Goal: Transaction & Acquisition: Purchase product/service

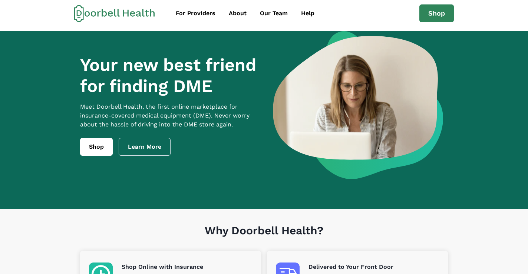
scroll to position [5, 0]
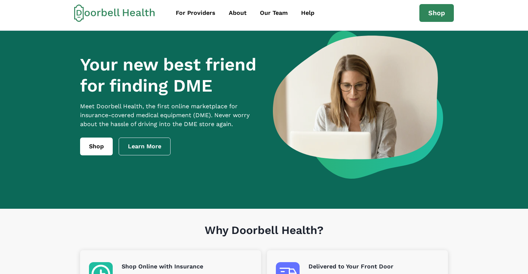
click at [58, 66] on section "Your new best friend for finding DME Meet [PERSON_NAME] Health, the first onlin…" at bounding box center [264, 120] width 528 height 178
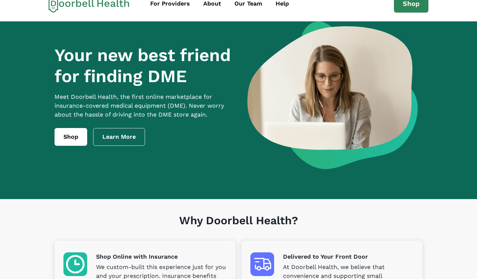
scroll to position [0, 0]
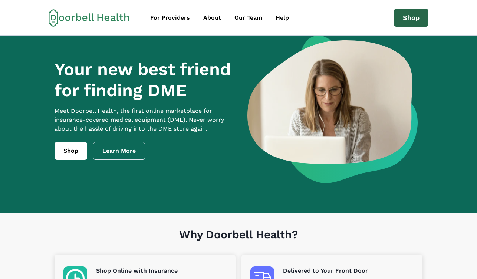
click at [410, 21] on link "Shop" at bounding box center [411, 18] width 34 height 18
click at [410, 19] on link "Shop" at bounding box center [411, 18] width 34 height 18
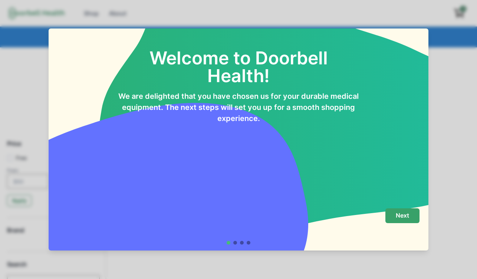
click at [408, 216] on p "Next" at bounding box center [401, 215] width 13 height 7
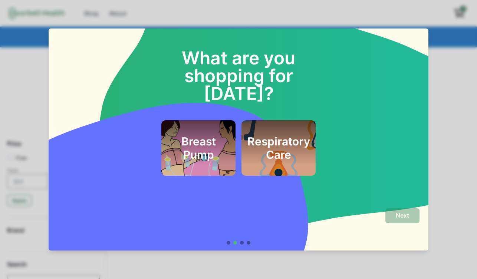
click at [284, 137] on h2 "Respiratory Care" at bounding box center [278, 148] width 63 height 27
click at [213, 143] on h2 "Breast Pump" at bounding box center [198, 148] width 56 height 27
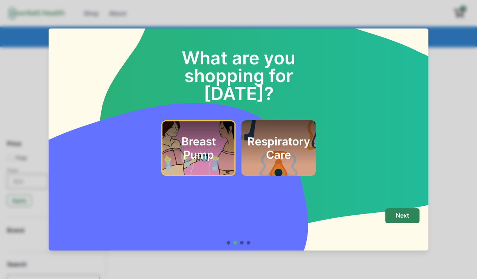
click at [269, 137] on h2 "Respiratory Care" at bounding box center [278, 148] width 63 height 27
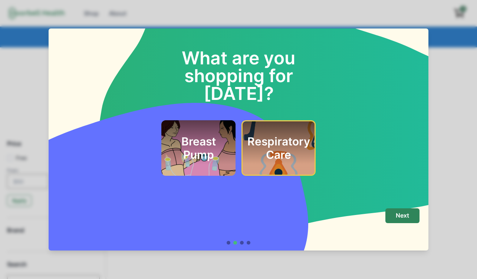
click at [232, 137] on div "Breast Pump" at bounding box center [198, 148] width 74 height 56
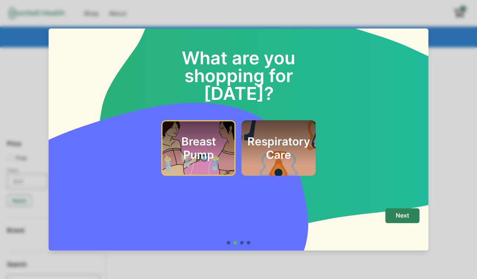
click at [290, 140] on h2 "Respiratory Care" at bounding box center [278, 148] width 63 height 27
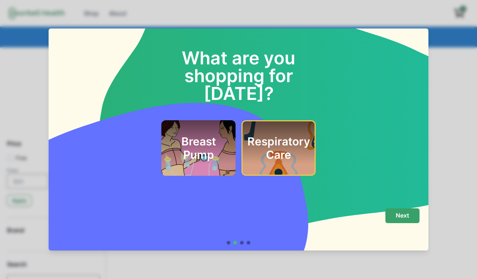
click at [398, 218] on p "Next" at bounding box center [401, 215] width 13 height 7
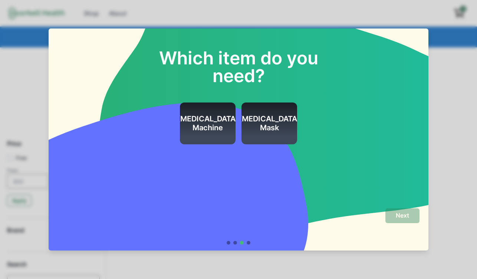
click at [235, 243] on div at bounding box center [235, 243] width 4 height 4
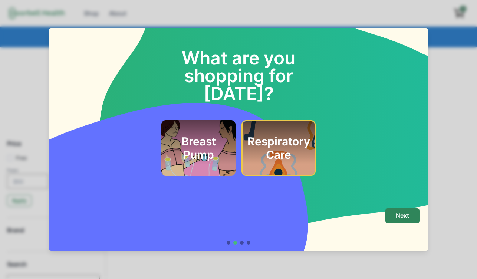
click at [208, 135] on h2 "Breast Pump" at bounding box center [198, 148] width 56 height 27
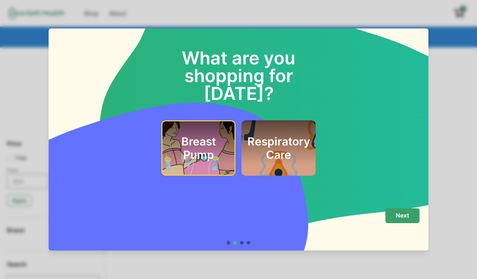
click at [400, 219] on p "Next" at bounding box center [401, 215] width 13 height 7
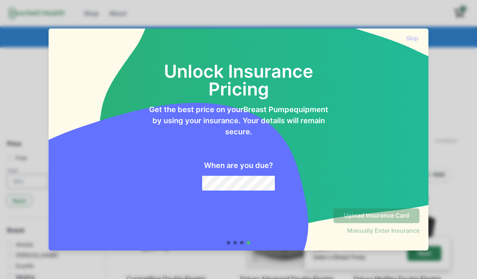
click at [241, 244] on div at bounding box center [242, 243] width 4 height 4
click at [239, 242] on div at bounding box center [238, 243] width 24 height 4
click at [241, 243] on div at bounding box center [242, 243] width 4 height 4
click at [237, 243] on div at bounding box center [238, 243] width 24 height 4
drag, startPoint x: 244, startPoint y: 243, endPoint x: 252, endPoint y: 242, distance: 7.4
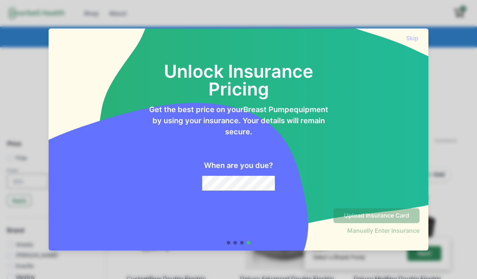
click at [245, 243] on div at bounding box center [238, 243] width 24 height 4
drag, startPoint x: 334, startPoint y: 232, endPoint x: 330, endPoint y: 231, distance: 4.1
click at [332, 232] on div "Manually Enter Insurance" at bounding box center [363, 230] width 111 height 15
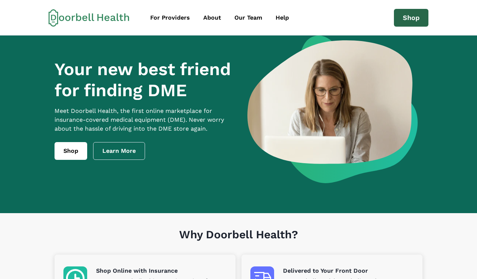
click at [415, 19] on link "Shop" at bounding box center [411, 18] width 34 height 18
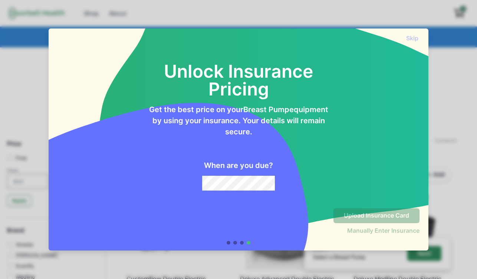
click at [361, 121] on div "Unlock Insurance Pricing Get the best price on your Breast Pump equipment by us…" at bounding box center [238, 118] width 362 height 146
click at [375, 181] on div "Unlock Insurance Pricing Get the best price on your Breast Pump equipment by us…" at bounding box center [238, 118] width 362 height 146
click at [318, 115] on p "Get the best price on your Breast Pump equipment by using your insurance. Your …" at bounding box center [238, 120] width 181 height 33
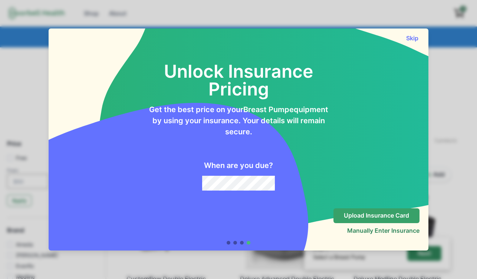
click at [365, 216] on p "Upload Insurance Card" at bounding box center [376, 215] width 65 height 7
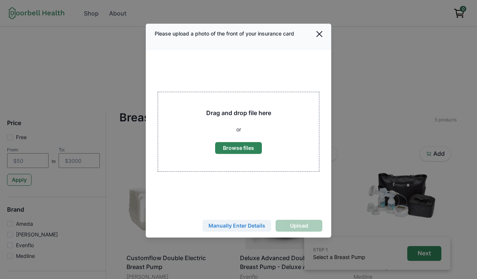
click at [248, 224] on button "Manually Enter Details" at bounding box center [236, 226] width 69 height 12
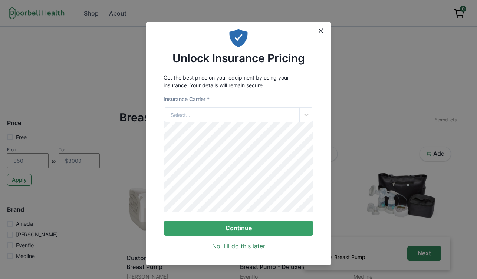
scroll to position [3, 0]
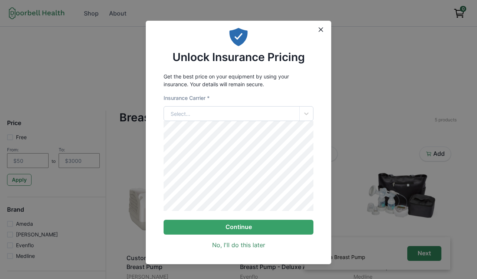
click at [212, 114] on div "Select..." at bounding box center [231, 114] width 135 height 14
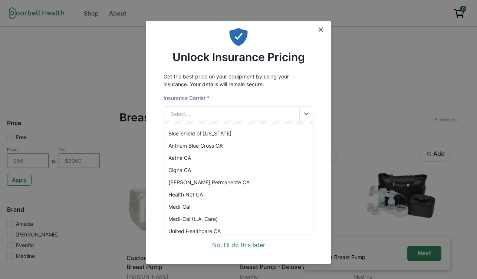
click at [194, 156] on div "Aetna CA" at bounding box center [238, 158] width 149 height 12
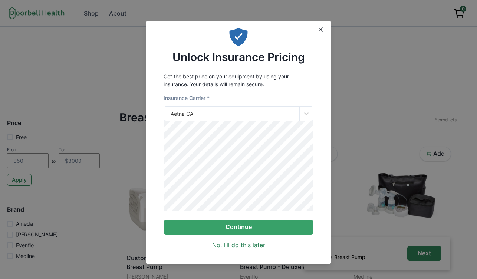
click at [170, 104] on div "Insurance Carrier *" at bounding box center [238, 100] width 150 height 12
click at [191, 216] on form "Insurance Carrier * Aetna CA Continue" at bounding box center [238, 164] width 150 height 141
click at [321, 159] on div "Get the best price on your equipment by using your insurance. Your details will…" at bounding box center [238, 161] width 185 height 183
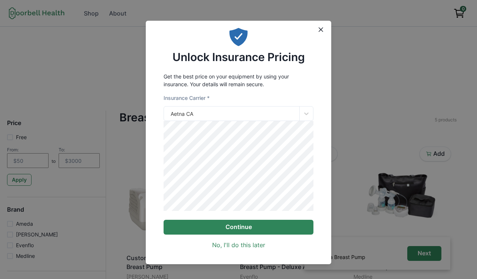
click at [238, 230] on button "Continue" at bounding box center [238, 227] width 150 height 15
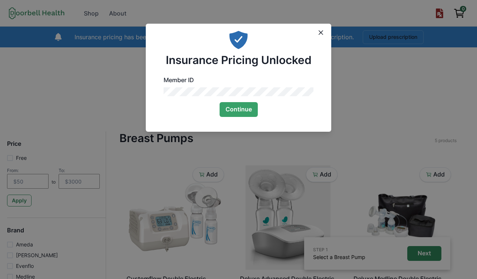
scroll to position [0, 0]
click at [226, 110] on button "Continue" at bounding box center [238, 109] width 38 height 15
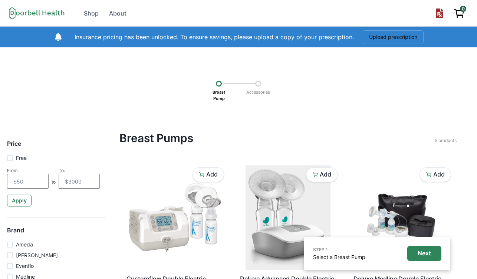
click at [439, 14] on icon "Upload prescription" at bounding box center [439, 14] width 10 height 10
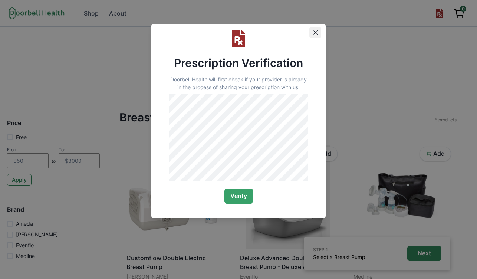
click at [314, 32] on icon "Close" at bounding box center [315, 32] width 4 height 4
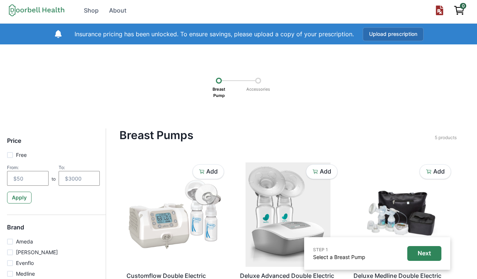
scroll to position [4, 0]
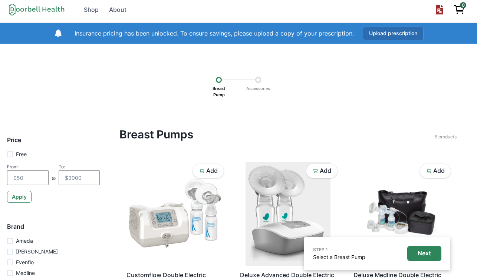
click at [383, 32] on button "Upload prescription" at bounding box center [392, 34] width 61 height 14
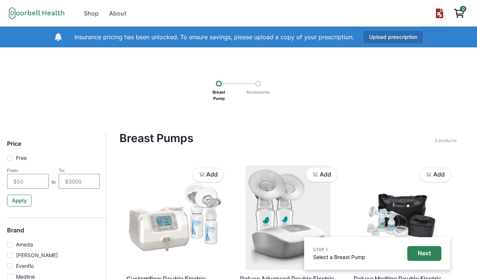
click at [386, 33] on button "Upload prescription" at bounding box center [392, 37] width 61 height 14
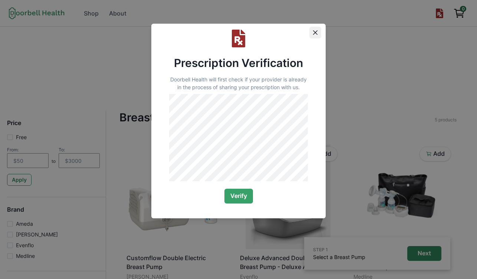
click at [315, 31] on icon "Close" at bounding box center [315, 32] width 4 height 4
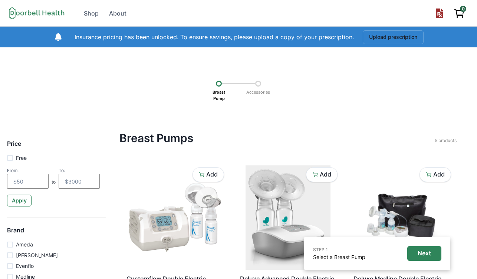
click at [437, 15] on icon "Upload prescription" at bounding box center [439, 14] width 7 height 10
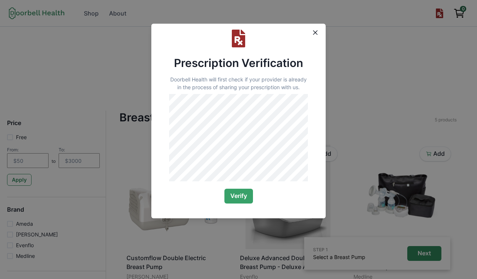
click at [391, 77] on div "Prescription Verification Doorbell Health will first check if your provider is …" at bounding box center [238, 139] width 477 height 279
click at [312, 32] on button "Close" at bounding box center [315, 33] width 12 height 12
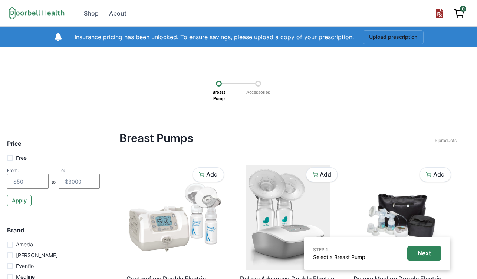
click at [456, 11] on icon "View cart" at bounding box center [458, 12] width 9 height 6
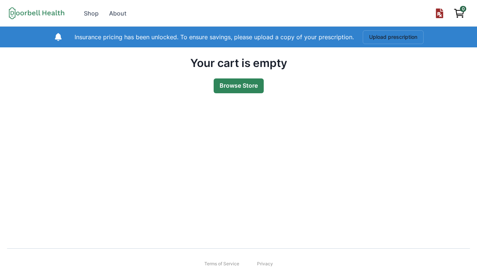
click at [232, 91] on link "Browse Store" at bounding box center [238, 86] width 50 height 15
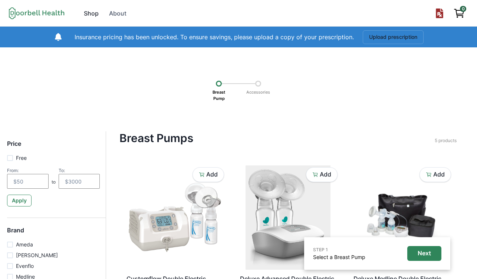
click at [96, 13] on div "Shop" at bounding box center [91, 13] width 15 height 9
click at [453, 15] on icon "View cart" at bounding box center [459, 13] width 12 height 12
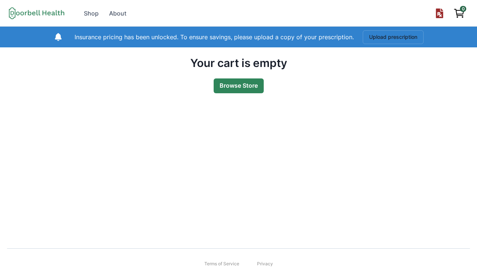
click at [238, 84] on link "Browse Store" at bounding box center [238, 86] width 50 height 15
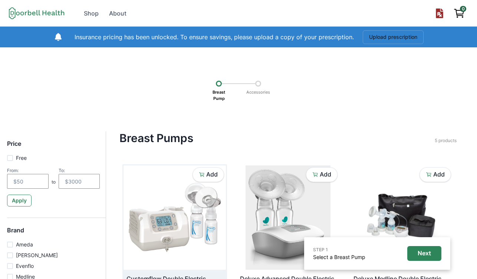
click at [182, 220] on img at bounding box center [174, 218] width 102 height 105
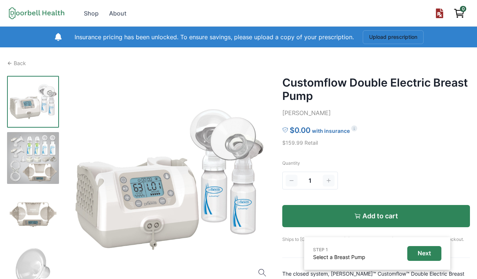
click at [362, 215] on p "Add to cart" at bounding box center [380, 216] width 36 height 8
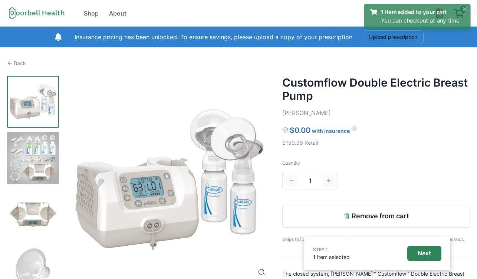
click at [464, 8] on button "Close" at bounding box center [464, 9] width 9 height 9
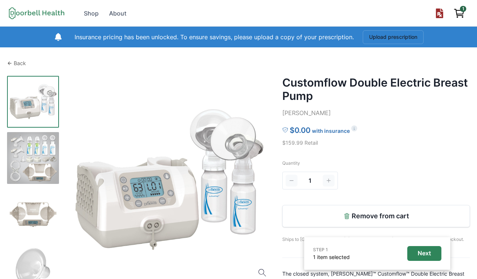
click at [12, 62] on icon at bounding box center [9, 63] width 5 height 5
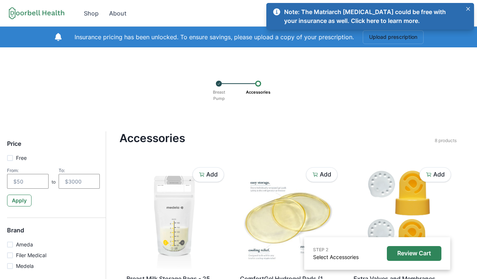
drag, startPoint x: 253, startPoint y: 85, endPoint x: 257, endPoint y: 84, distance: 4.1
click at [253, 85] on div "Breast Pump" at bounding box center [235, 84] width 39 height 6
click at [257, 84] on div at bounding box center [258, 84] width 6 height 6
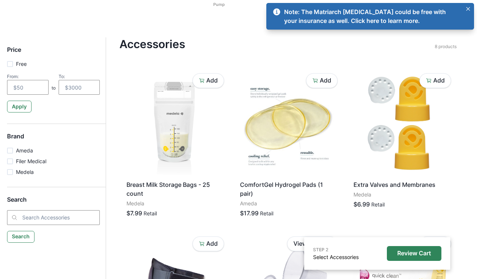
scroll to position [95, 0]
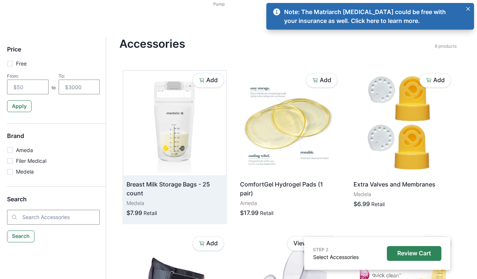
click at [157, 149] on img at bounding box center [174, 123] width 102 height 105
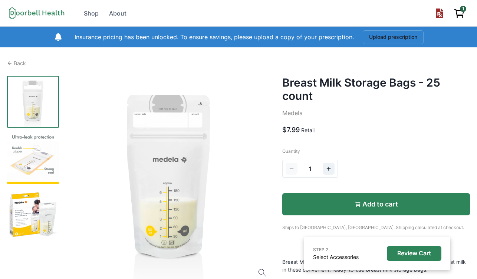
click at [383, 194] on button "Add to cart" at bounding box center [376, 204] width 188 height 22
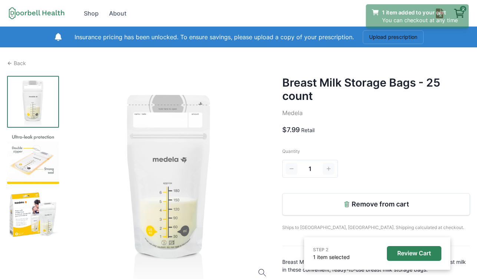
scroll to position [1, 0]
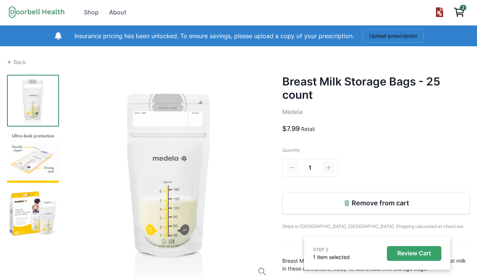
click at [408, 253] on p "Review Cart" at bounding box center [414, 253] width 34 height 7
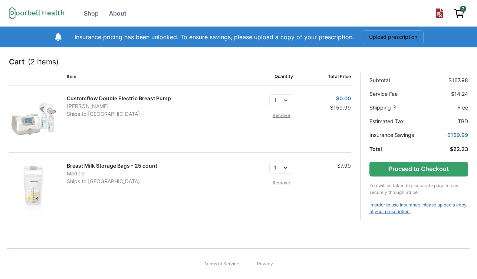
click at [396, 213] on link "In order to use insurance, please upload a copy of your prescription." at bounding box center [418, 208] width 99 height 13
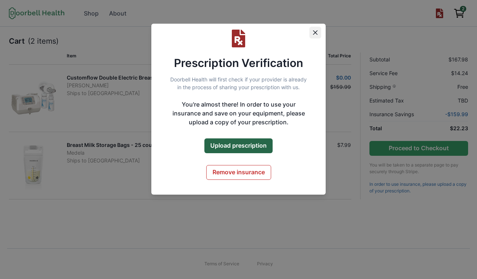
click at [317, 31] on icon "Close" at bounding box center [315, 32] width 4 height 4
